Goal: Task Accomplishment & Management: Use online tool/utility

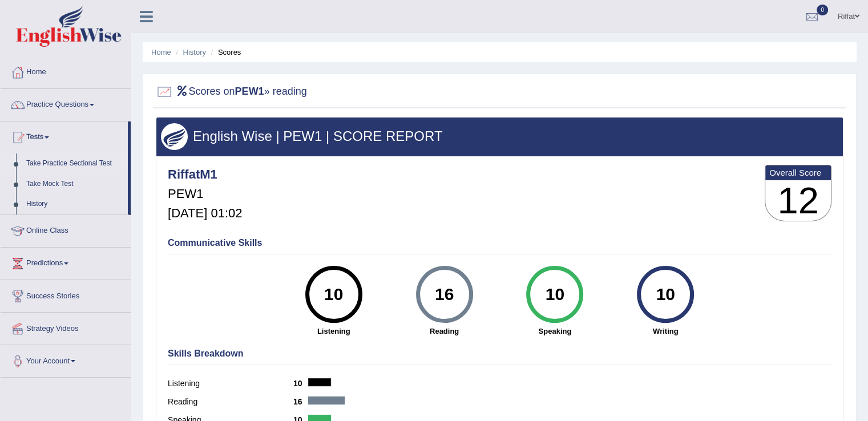
click at [93, 164] on link "Take Practice Sectional Test" at bounding box center [74, 163] width 107 height 21
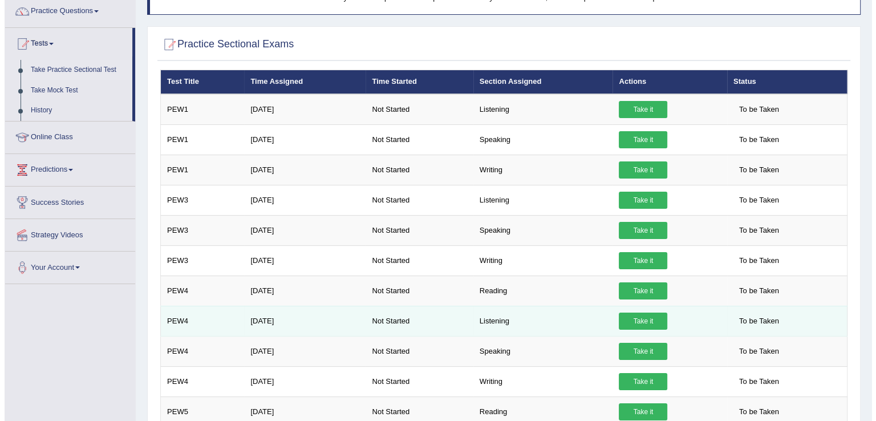
scroll to position [100, 0]
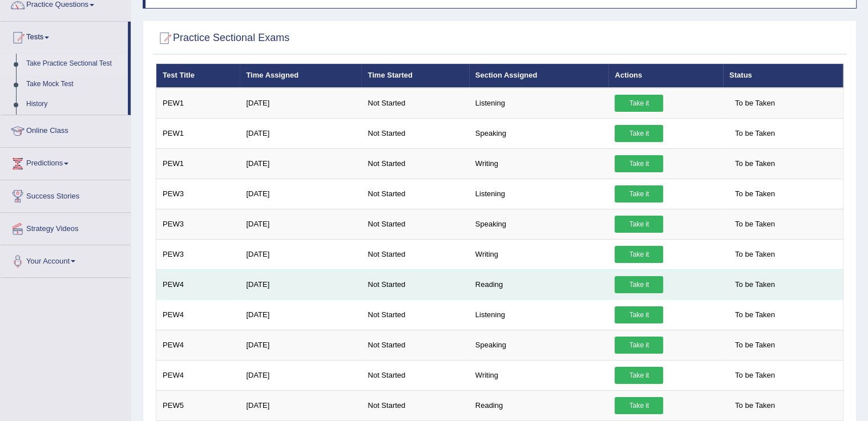
click at [648, 284] on link "Take it" at bounding box center [638, 284] width 48 height 17
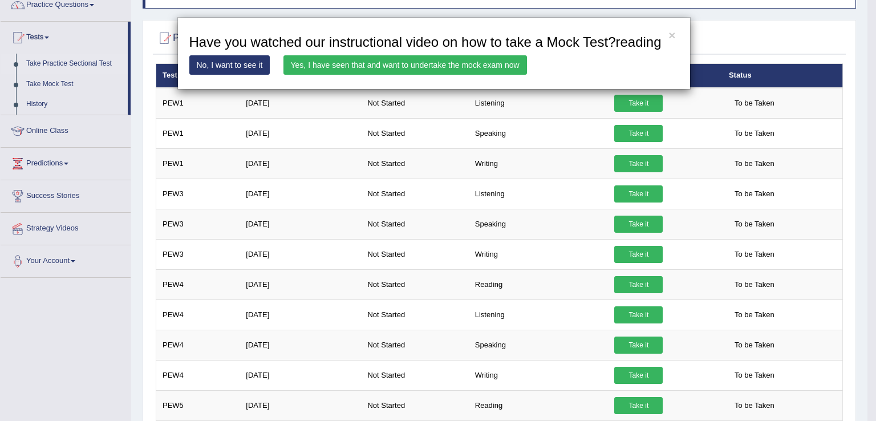
click at [500, 68] on link "Yes, I have seen that and want to undertake the mock exam now" at bounding box center [406, 64] width 244 height 19
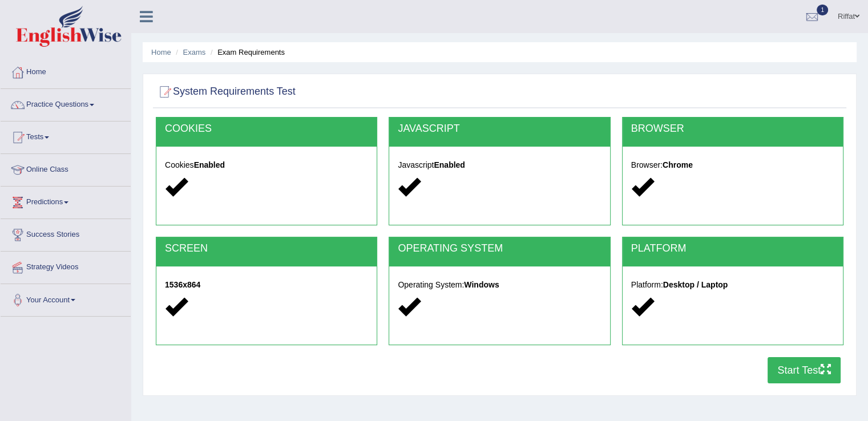
click at [799, 369] on button "Start Test" at bounding box center [803, 370] width 73 height 26
